Goal: Browse casually

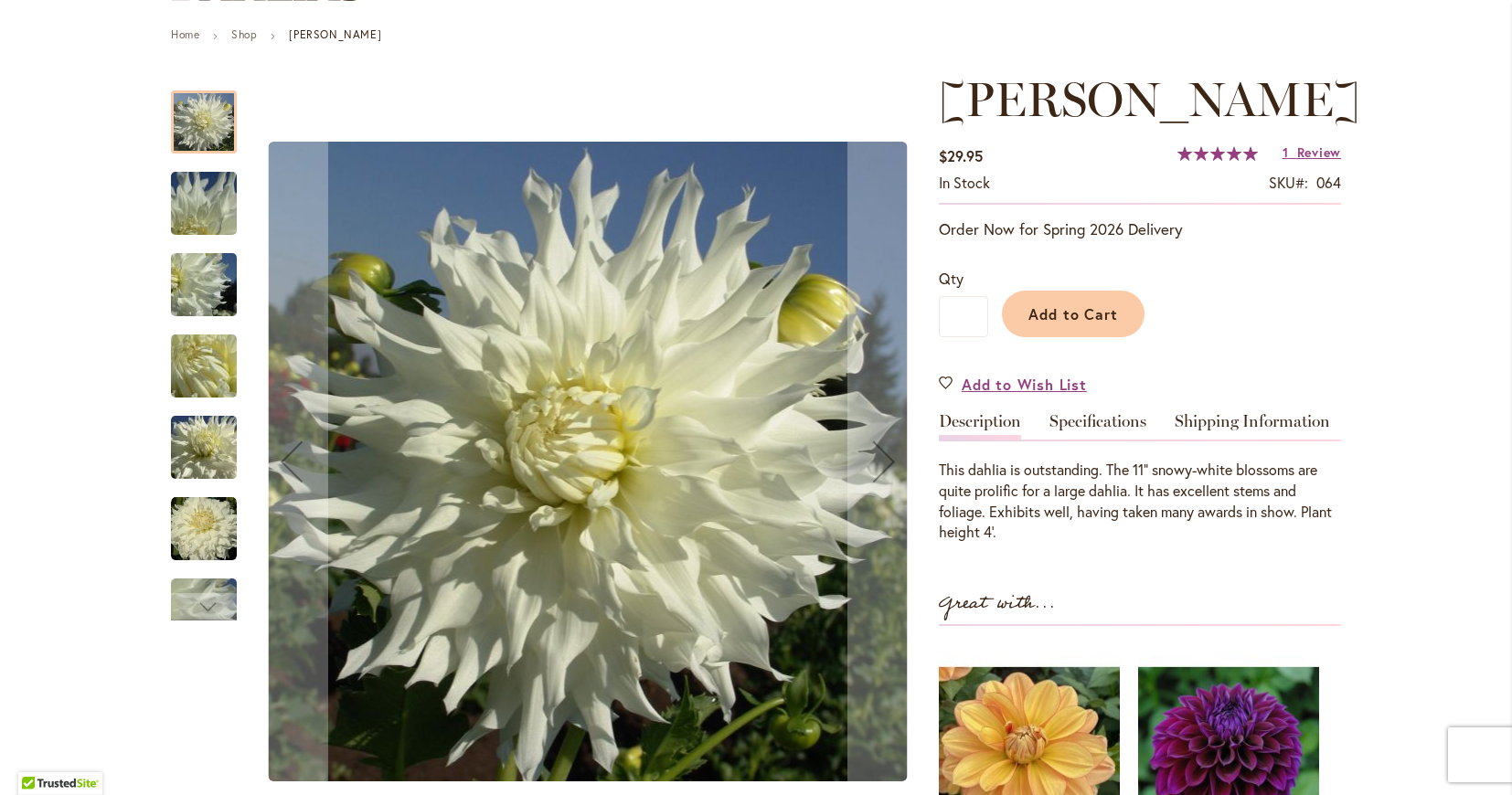
scroll to position [198, 0]
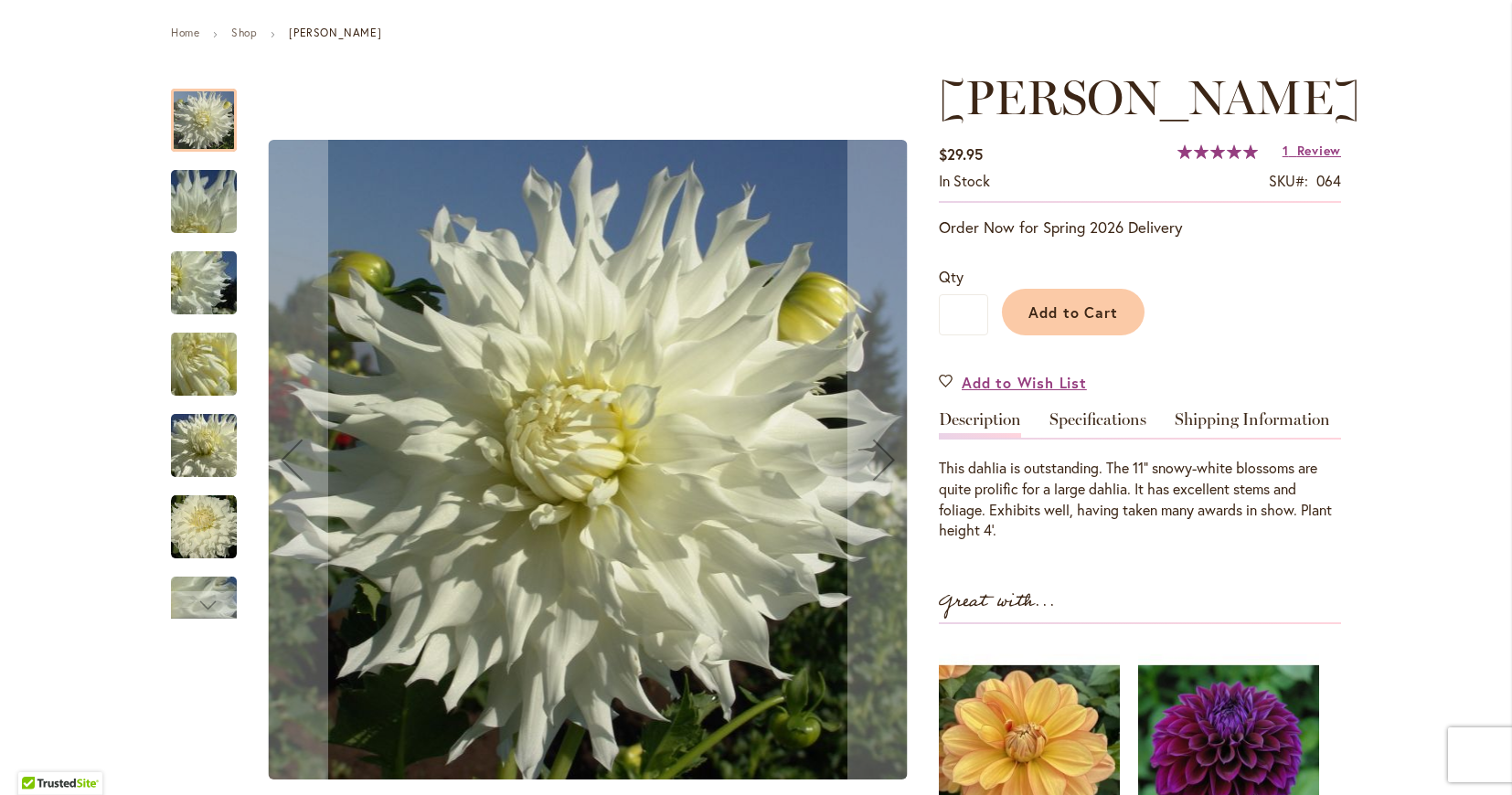
click at [202, 208] on img "Walter Hardisty" at bounding box center [204, 202] width 132 height 98
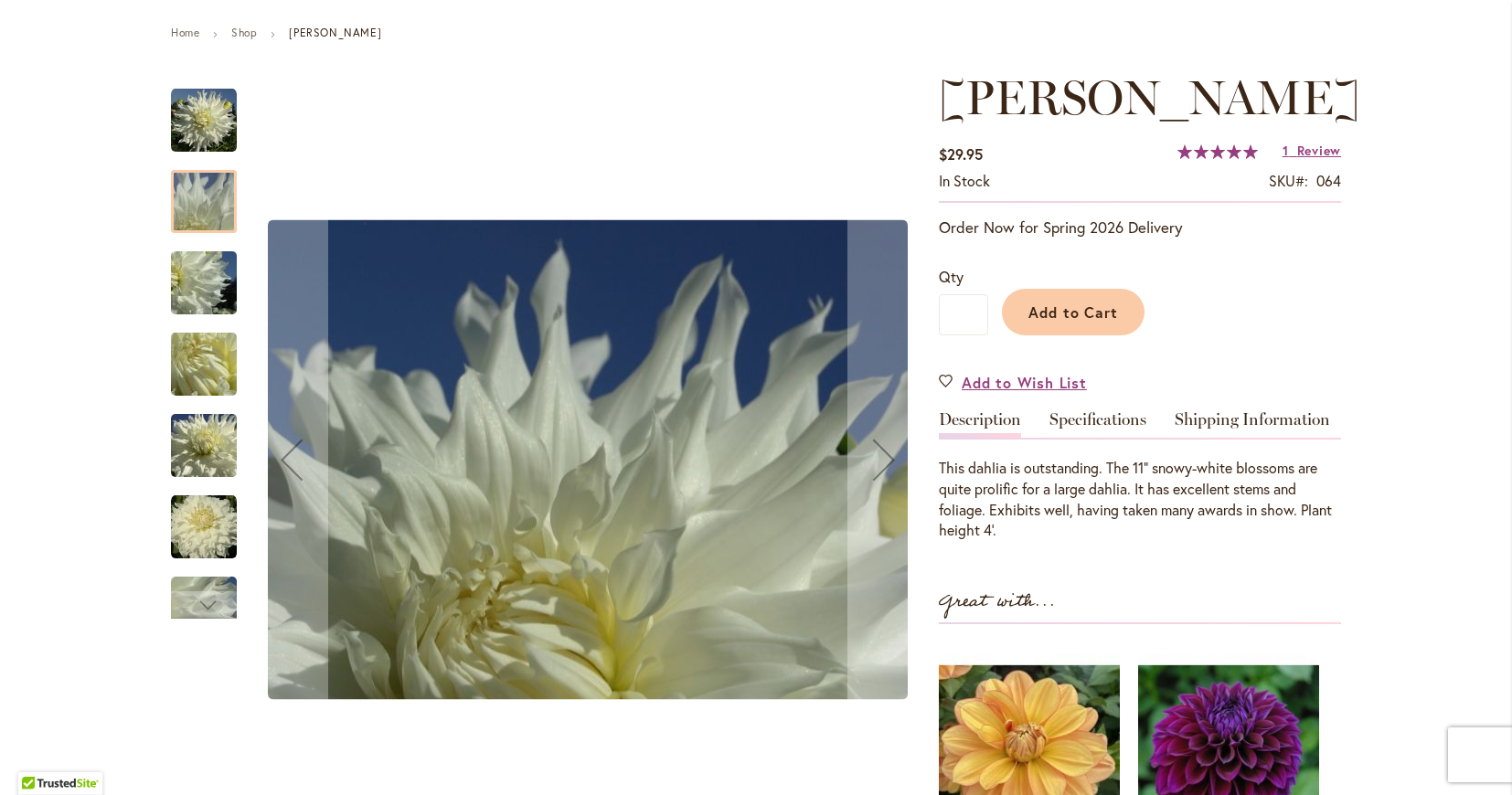
click at [201, 281] on img "Walter Hardisty" at bounding box center [204, 283] width 132 height 98
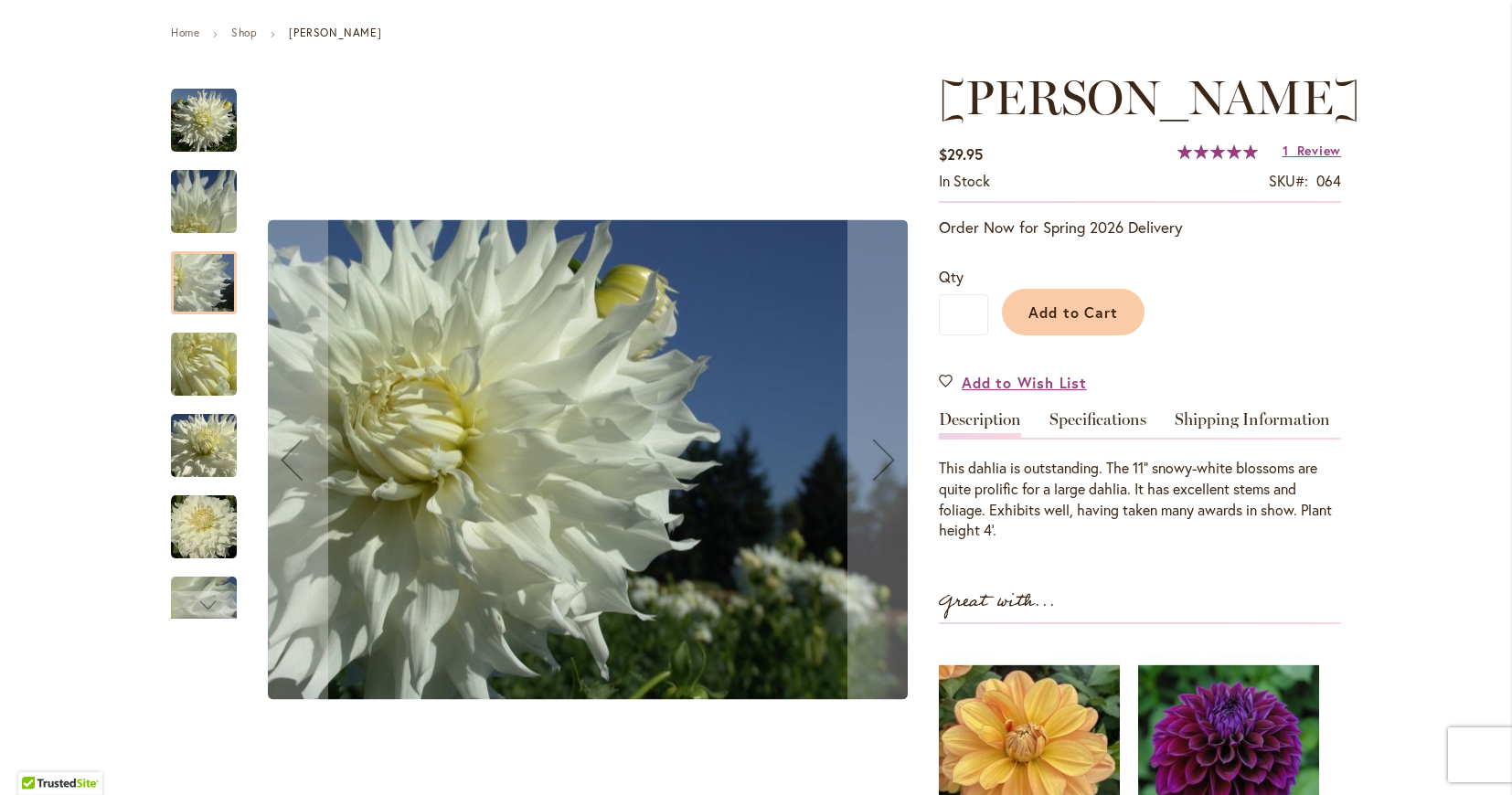
click at [205, 355] on img "Walter Hardisty" at bounding box center [204, 364] width 132 height 98
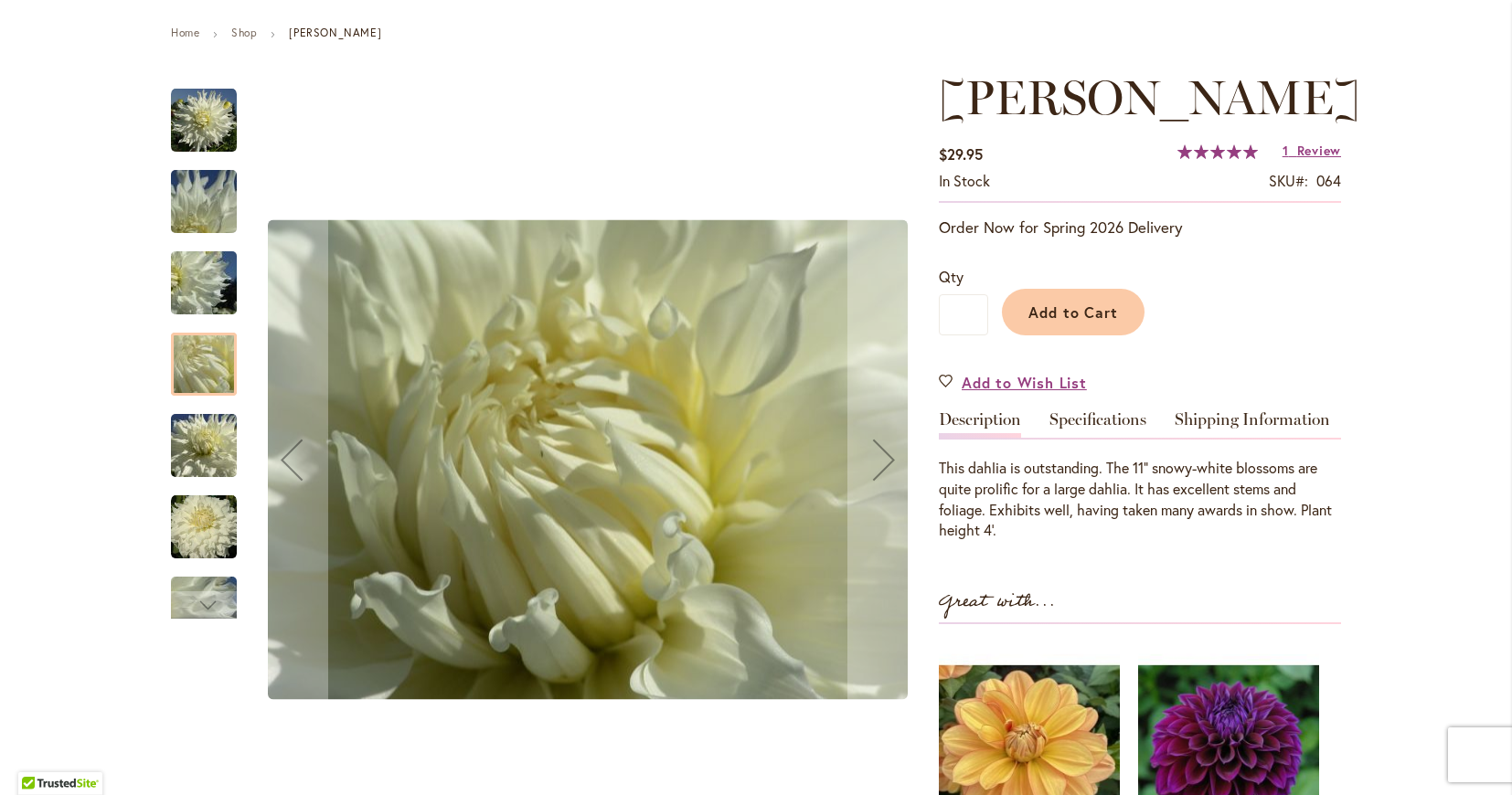
click at [187, 441] on img "Walter Hardisty" at bounding box center [204, 445] width 132 height 98
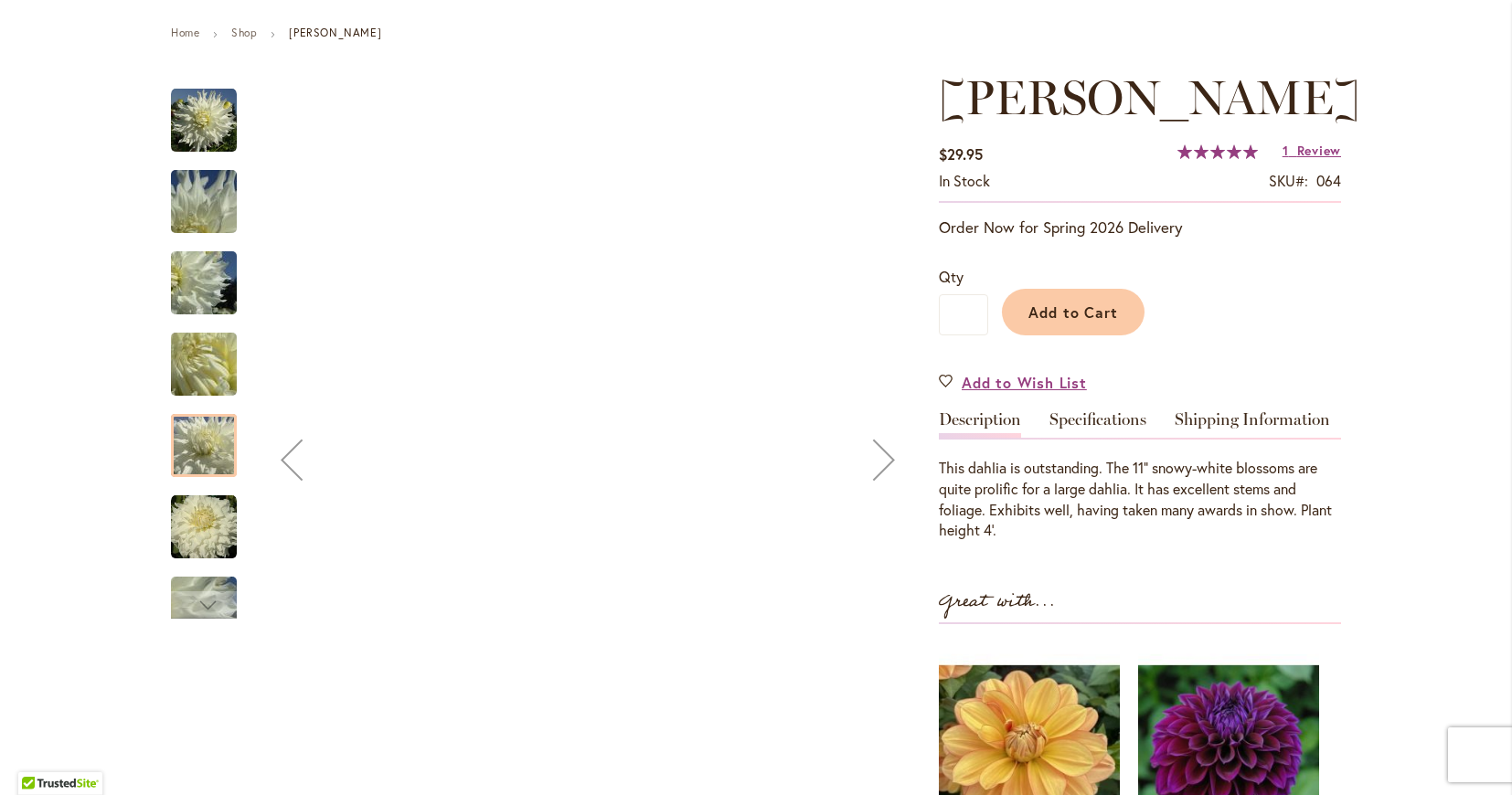
click at [187, 442] on img "Walter Hardisty" at bounding box center [204, 445] width 132 height 98
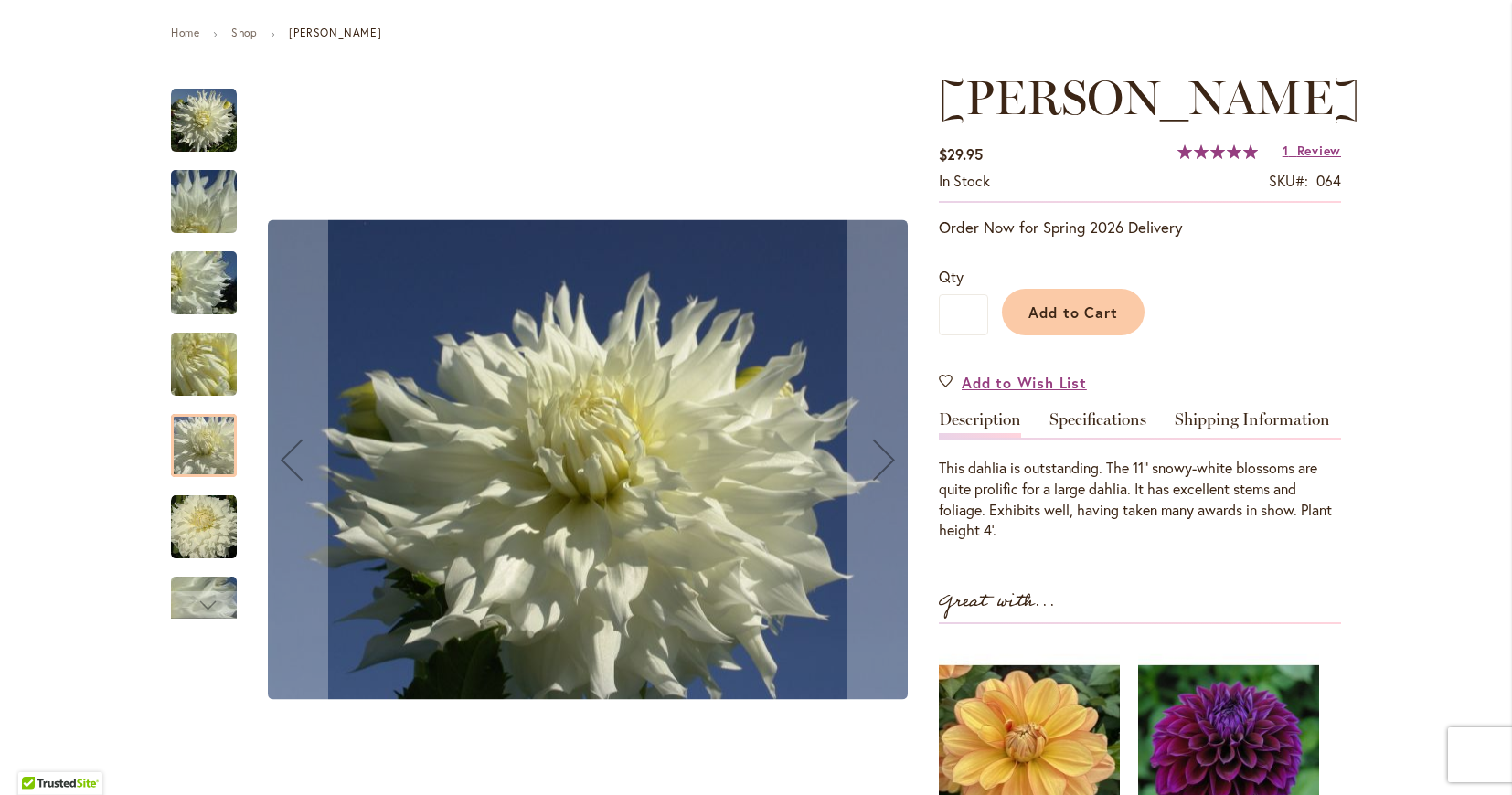
click at [179, 515] on img "Walter Hardisty" at bounding box center [204, 526] width 66 height 66
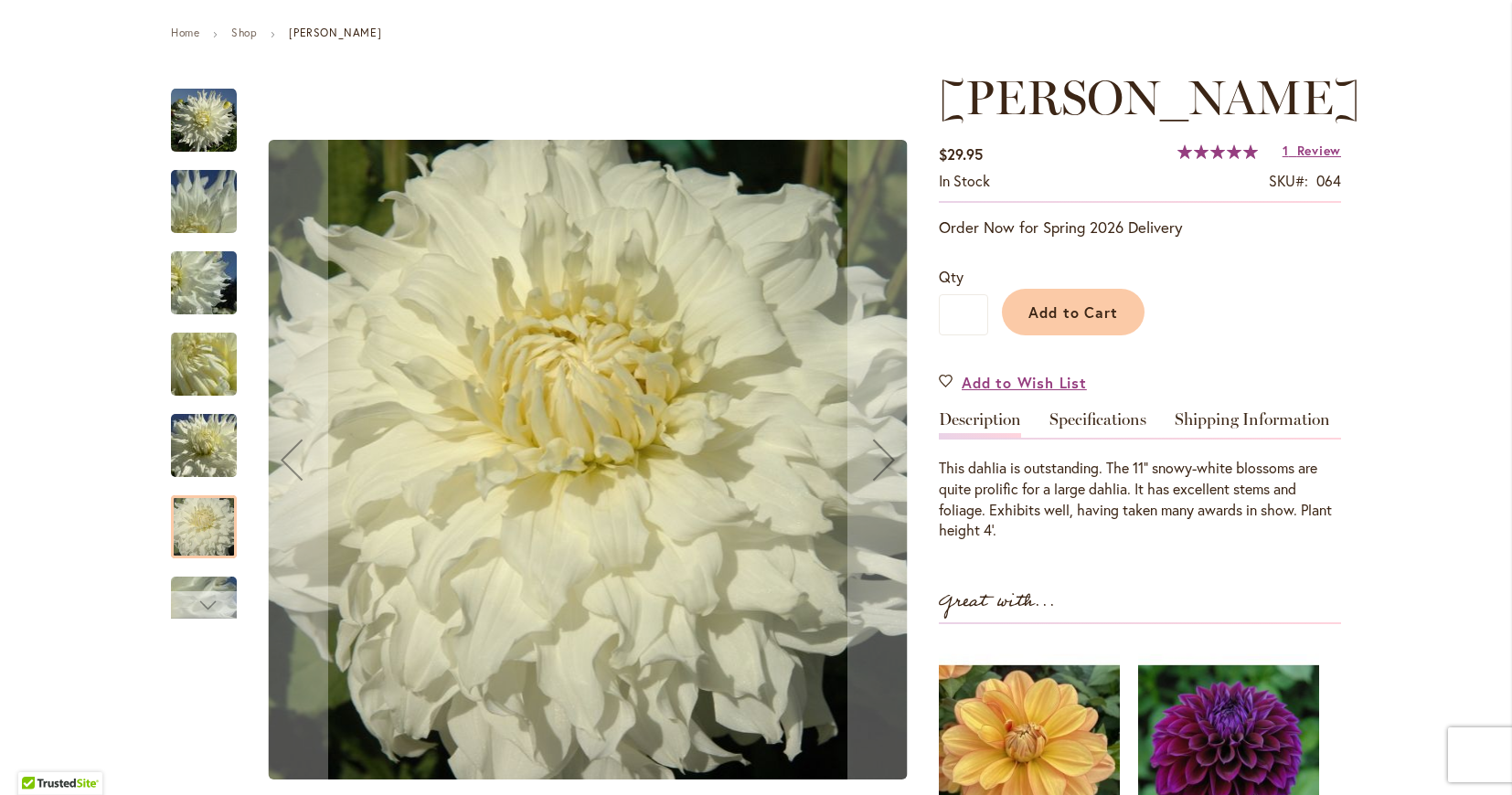
click at [178, 604] on div "Next" at bounding box center [204, 605] width 66 height 28
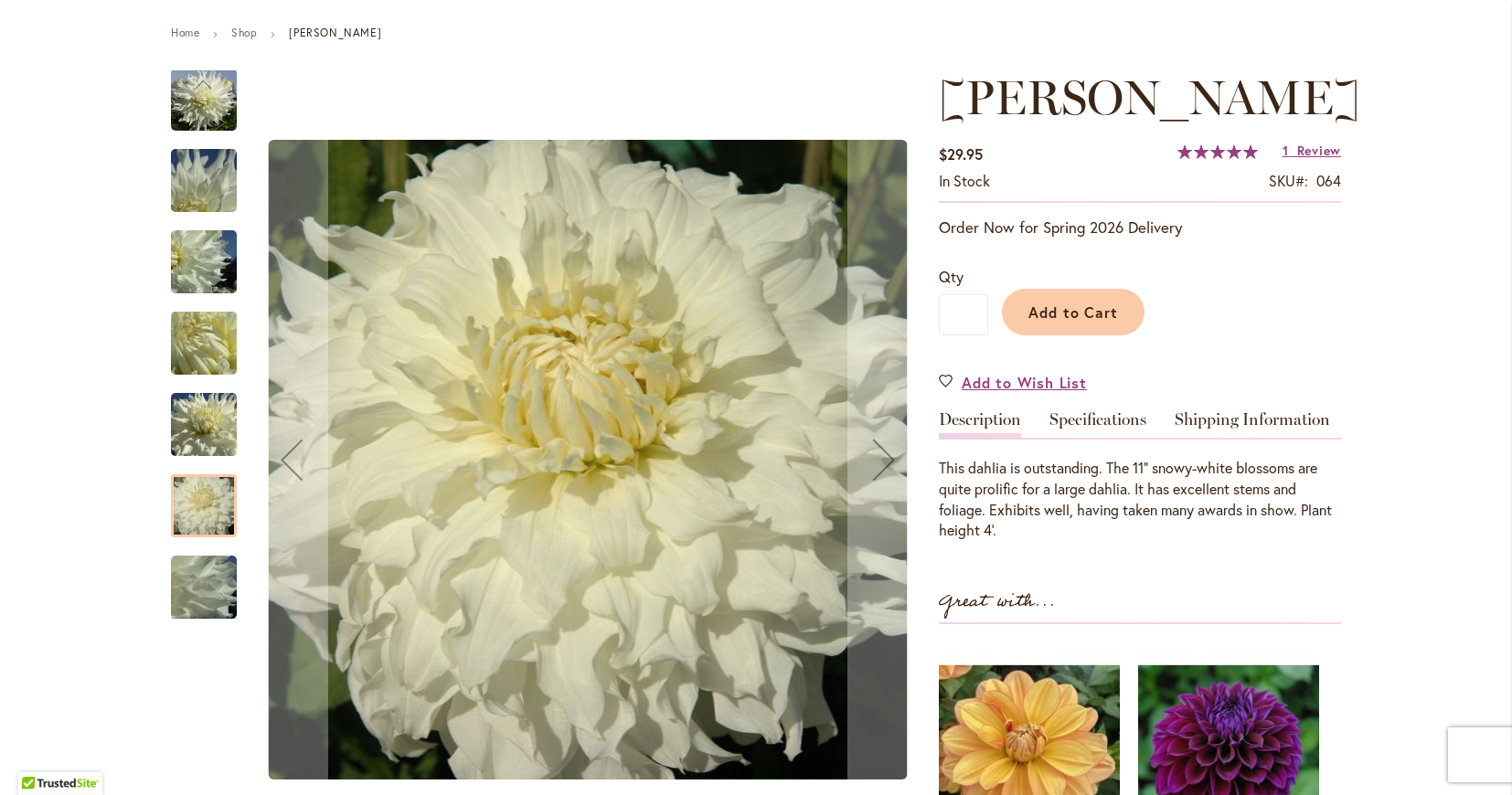
click at [179, 580] on img "Walter Hardisty" at bounding box center [204, 587] width 132 height 98
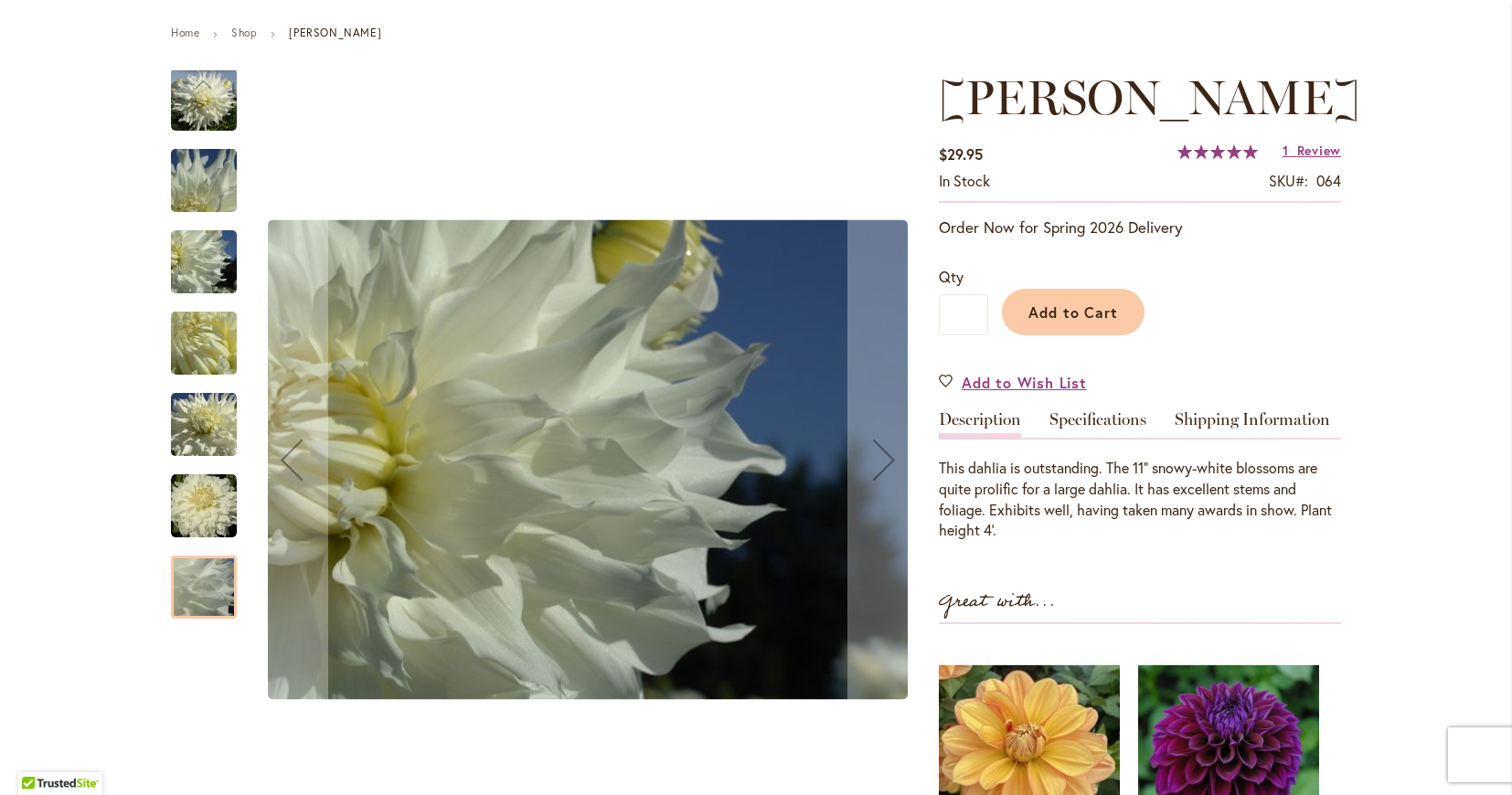
drag, startPoint x: 179, startPoint y: 580, endPoint x: 174, endPoint y: 514, distance: 66.2
click at [174, 514] on div at bounding box center [204, 334] width 66 height 569
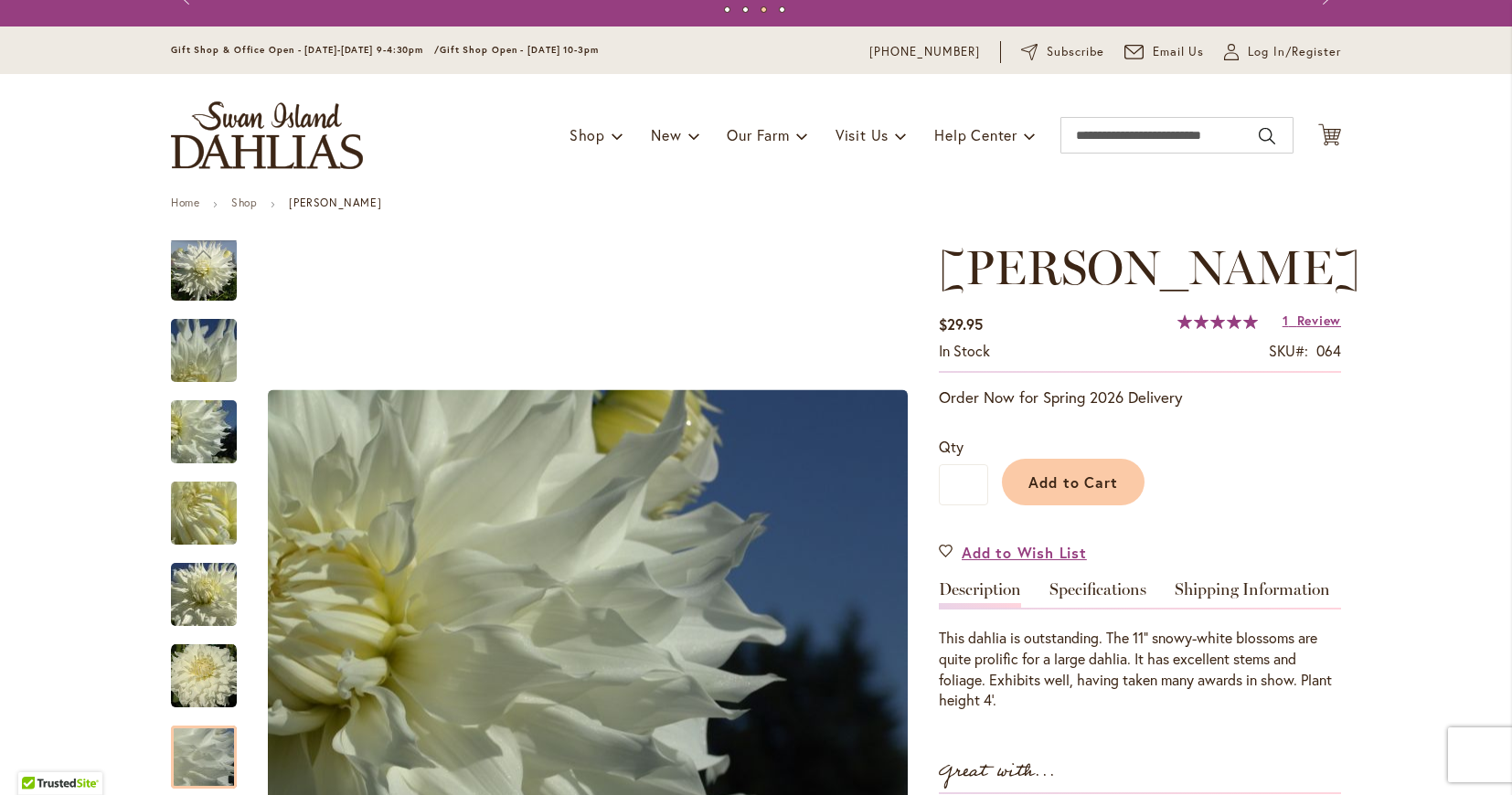
scroll to position [0, 0]
